Goal: Information Seeking & Learning: Learn about a topic

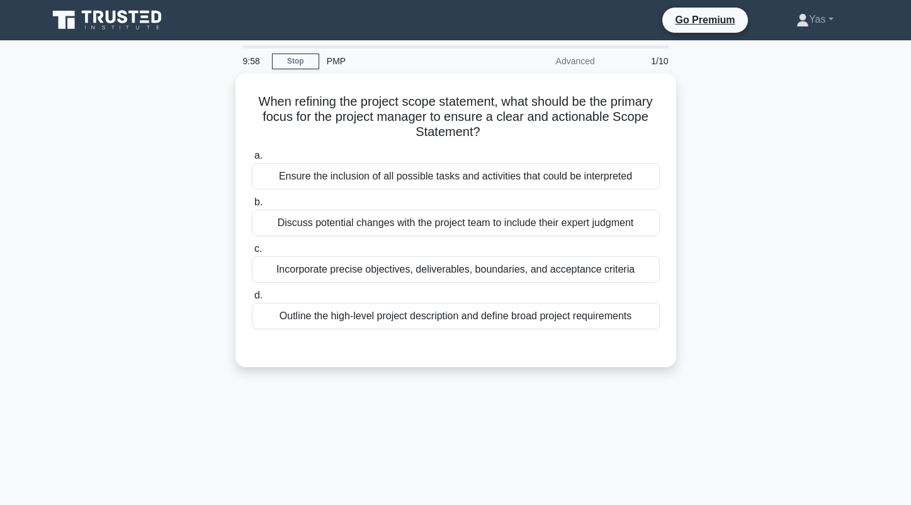
click at [87, 20] on icon at bounding box center [87, 17] width 10 height 13
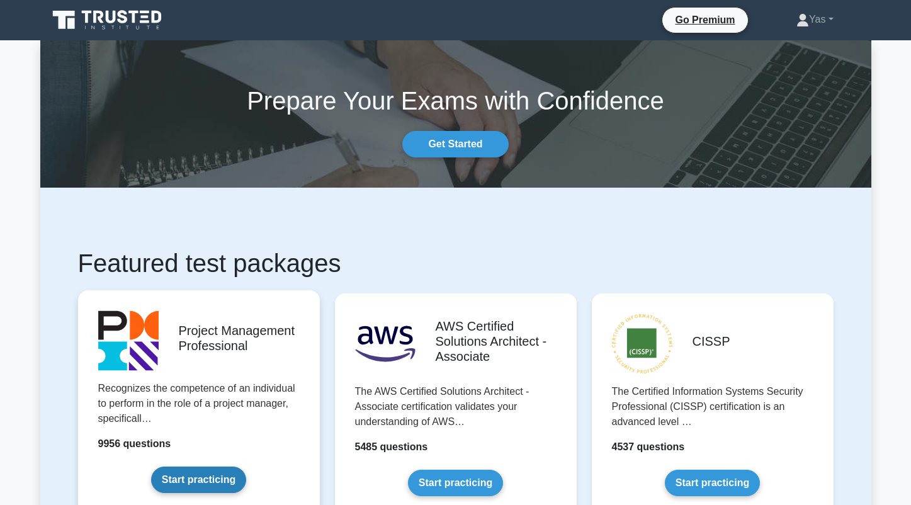
click at [204, 478] on link "Start practicing" at bounding box center [198, 479] width 95 height 26
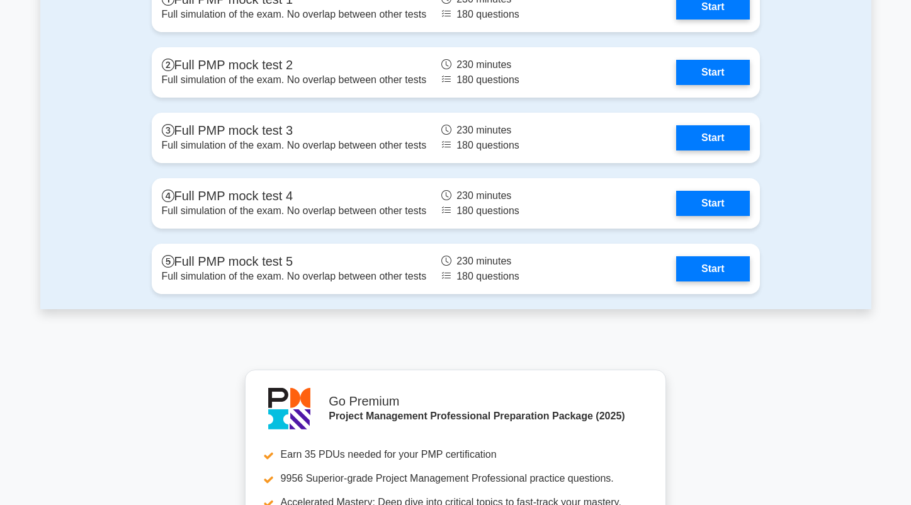
scroll to position [4860, 0]
